Goal: Information Seeking & Learning: Check status

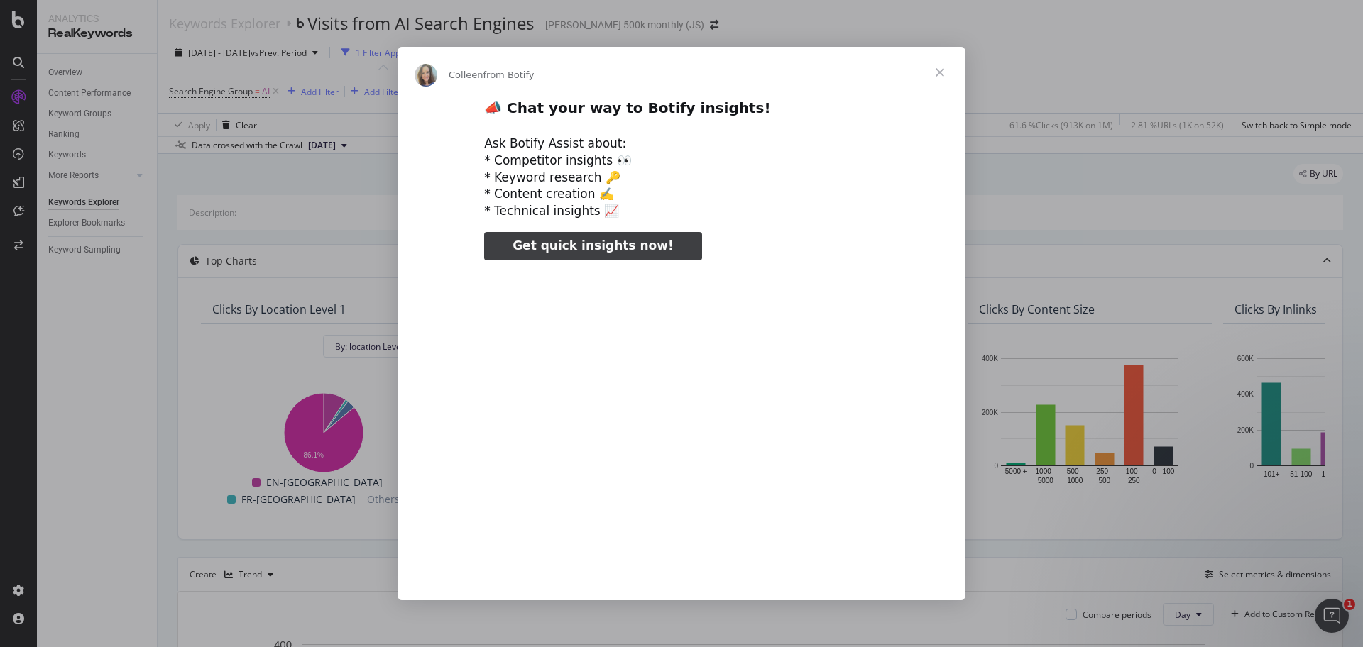
scroll to position [171, 0]
